Goal: Transaction & Acquisition: Subscribe to service/newsletter

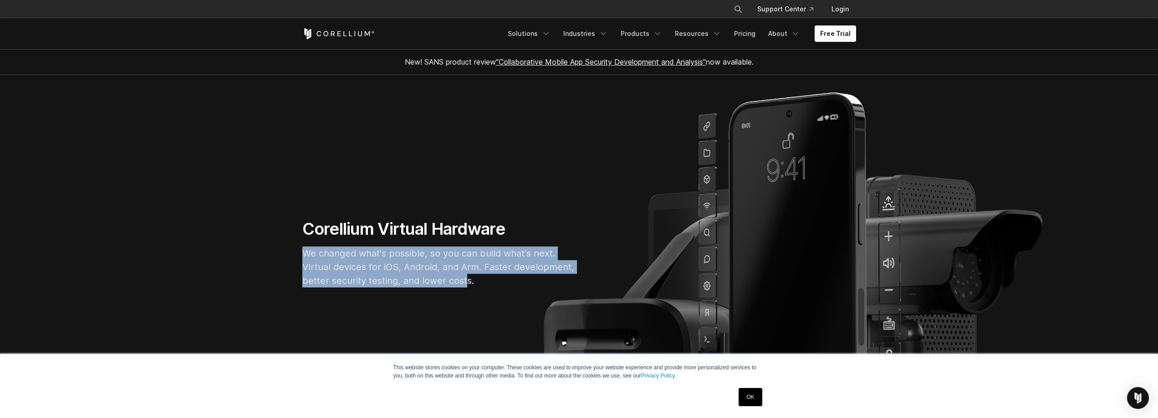
drag, startPoint x: 294, startPoint y: 250, endPoint x: 467, endPoint y: 279, distance: 175.8
click at [467, 279] on div "Corellium Virtual Hardware We changed what's possible, so you can build what's …" at bounding box center [438, 257] width 291 height 76
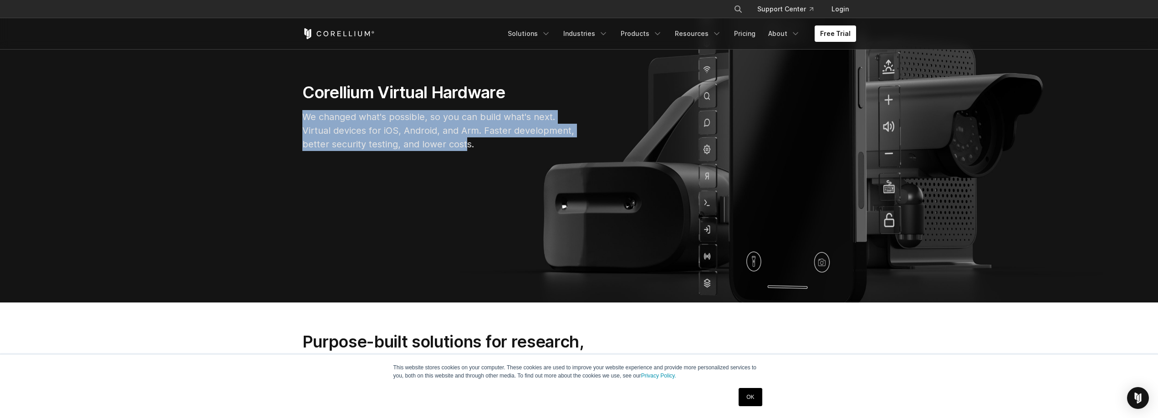
click at [416, 113] on p "We changed what's possible, so you can build what's next. Virtual devices for i…" at bounding box center [438, 130] width 273 height 41
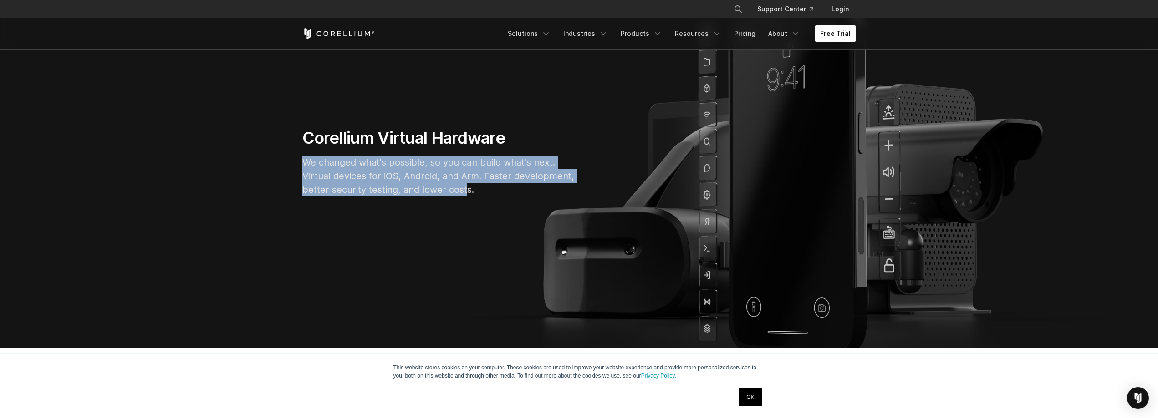
click at [413, 169] on p "We changed what's possible, so you can build what's next. Virtual devices for i…" at bounding box center [438, 176] width 273 height 41
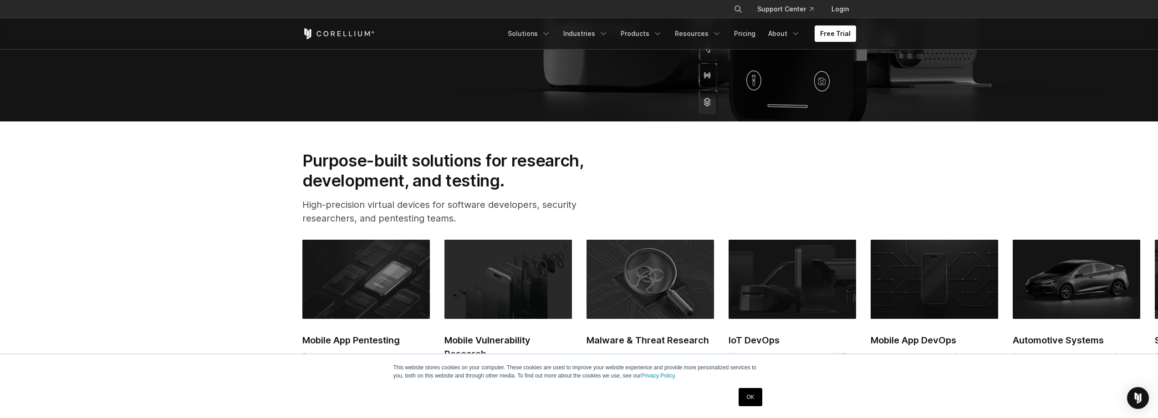
scroll to position [364, 0]
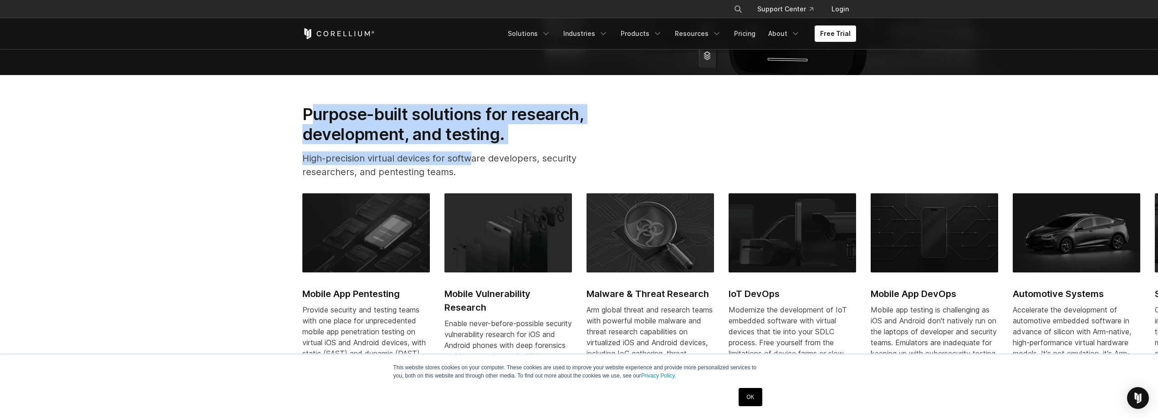
drag, startPoint x: 356, startPoint y: 125, endPoint x: 469, endPoint y: 153, distance: 116.2
click at [469, 153] on div "Purpose-built solutions for research, development, and testing. High-precision …" at bounding box center [457, 145] width 329 height 82
click at [469, 153] on p "High-precision virtual devices for software developers, security researchers, a…" at bounding box center [457, 165] width 311 height 27
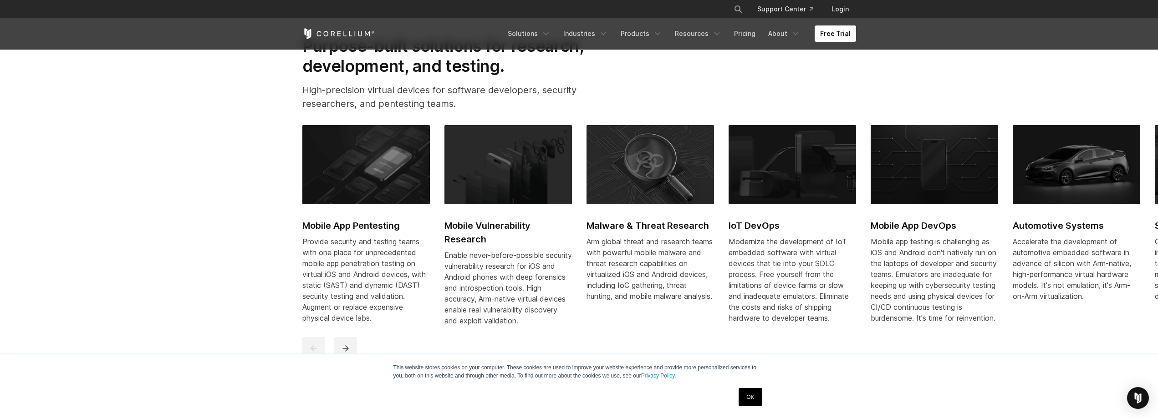
scroll to position [455, 0]
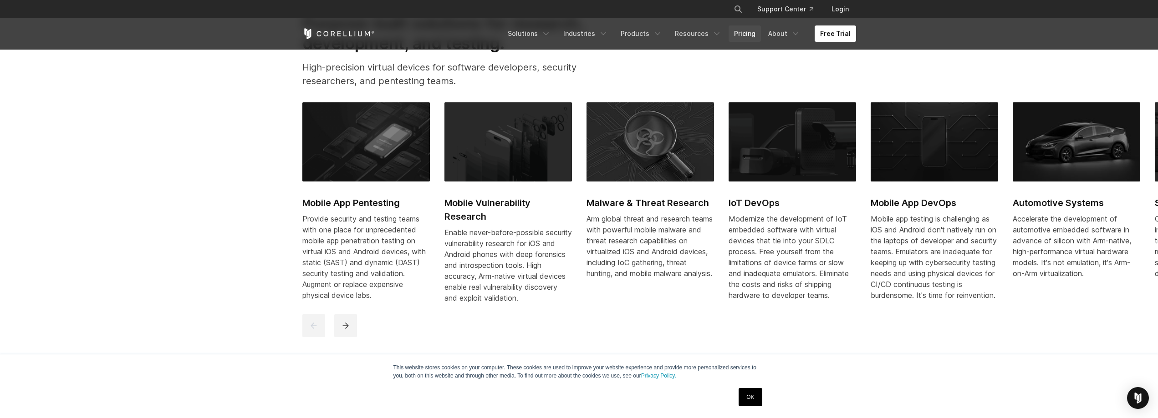
click at [754, 36] on link "Pricing" at bounding box center [744, 33] width 32 height 16
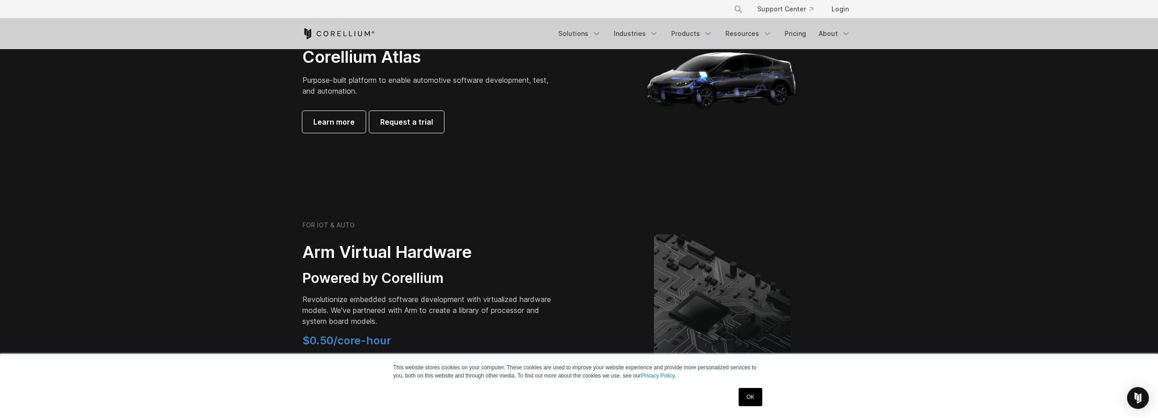
scroll to position [1093, 0]
